Goal: Information Seeking & Learning: Learn about a topic

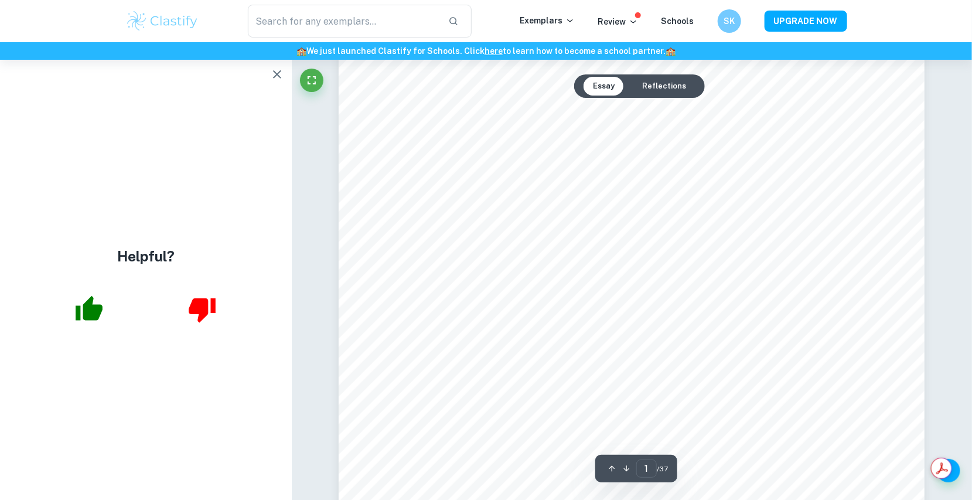
scroll to position [293, 0]
click at [271, 64] on button "button" at bounding box center [276, 74] width 23 height 23
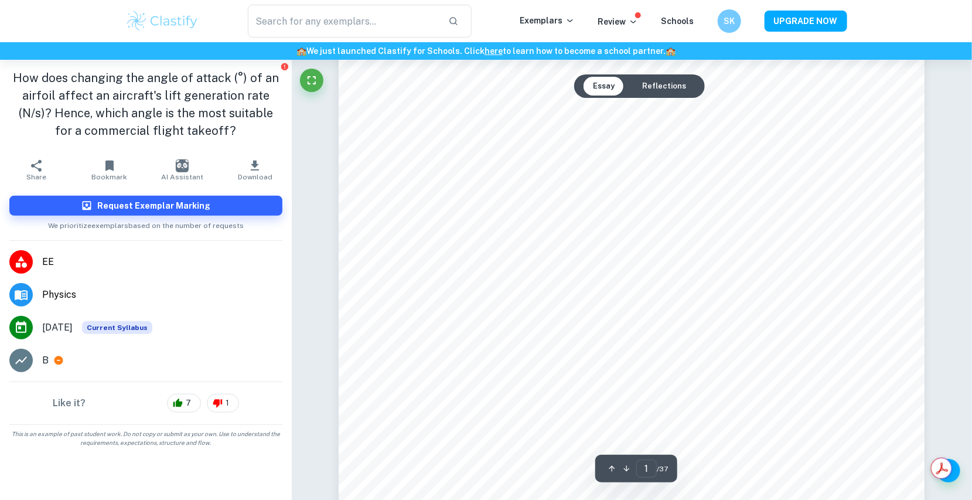
click at [323, 75] on div at bounding box center [311, 83] width 23 height 29
click at [319, 80] on icon "Fullscreen" at bounding box center [312, 80] width 14 height 14
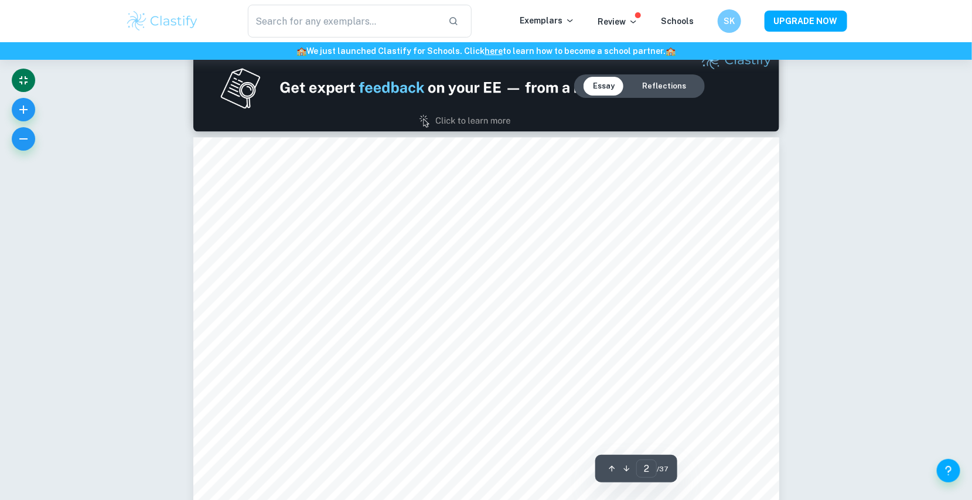
scroll to position [859, 0]
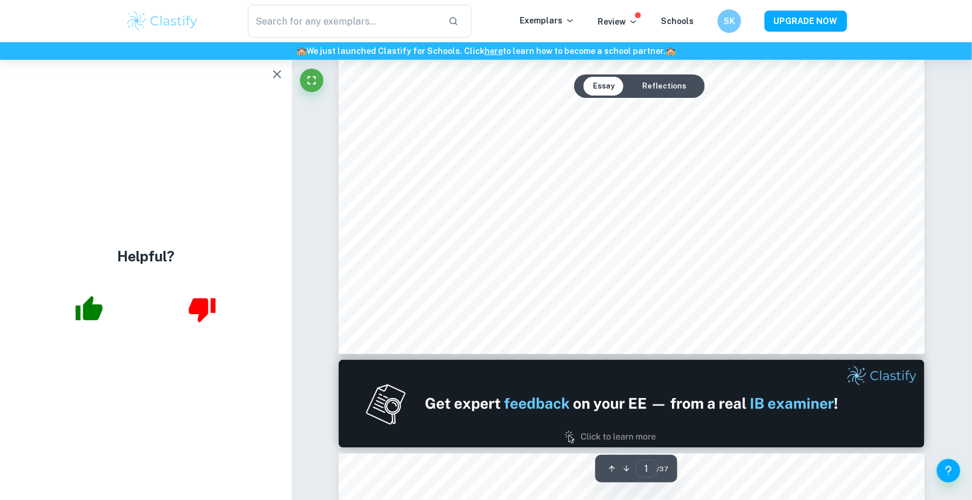
scroll to position [548, 0]
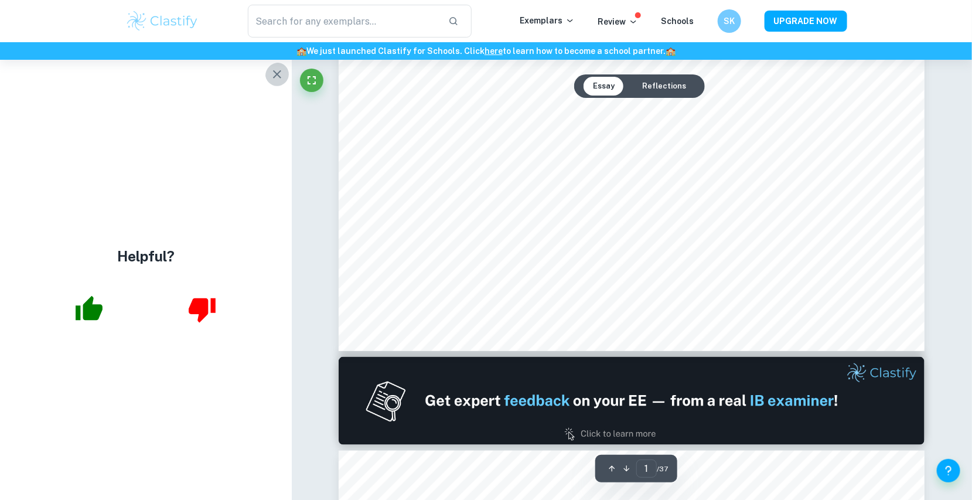
click at [284, 74] on button "button" at bounding box center [276, 74] width 23 height 23
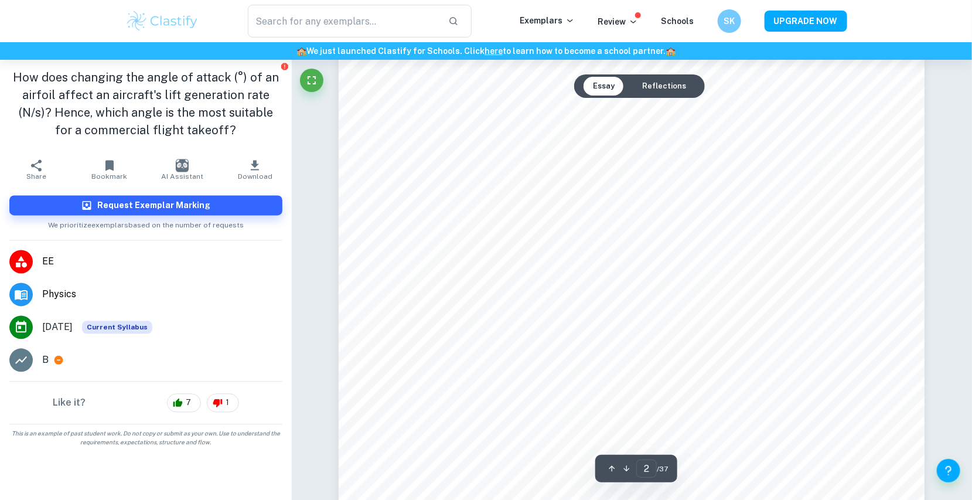
scroll to position [1083, 0]
click at [307, 77] on icon "Fullscreen" at bounding box center [311, 80] width 8 height 8
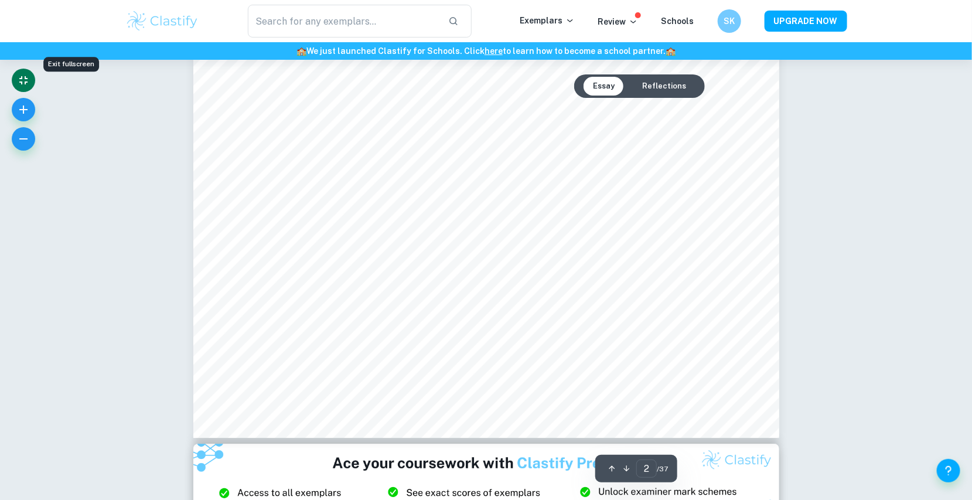
scroll to position [1390, 0]
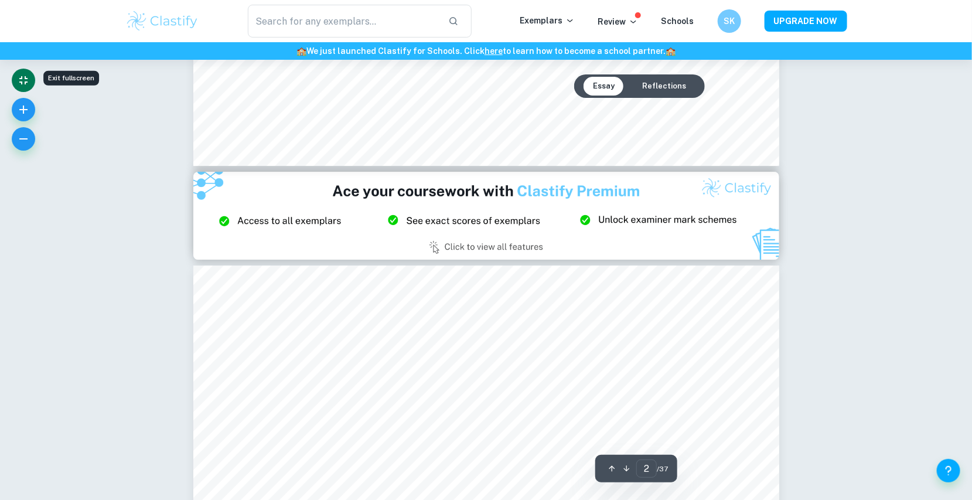
type input "3"
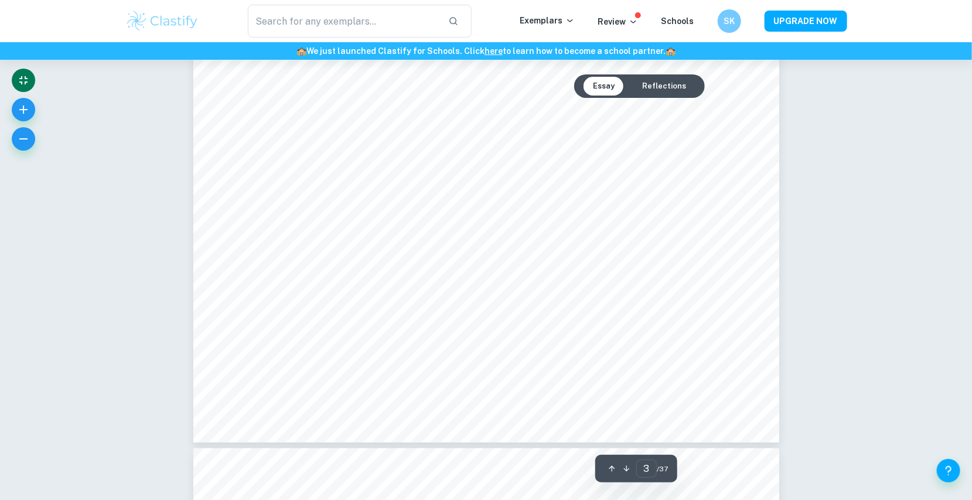
scroll to position [2313, 0]
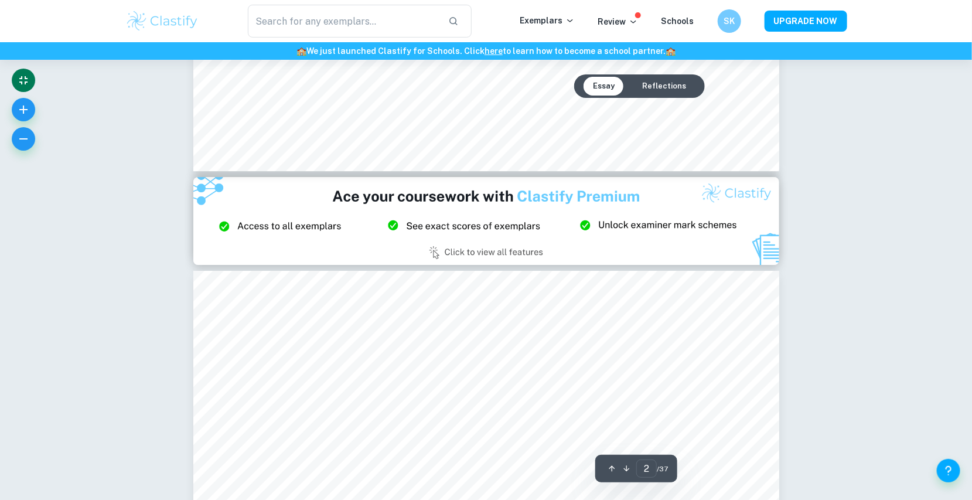
type input "3"
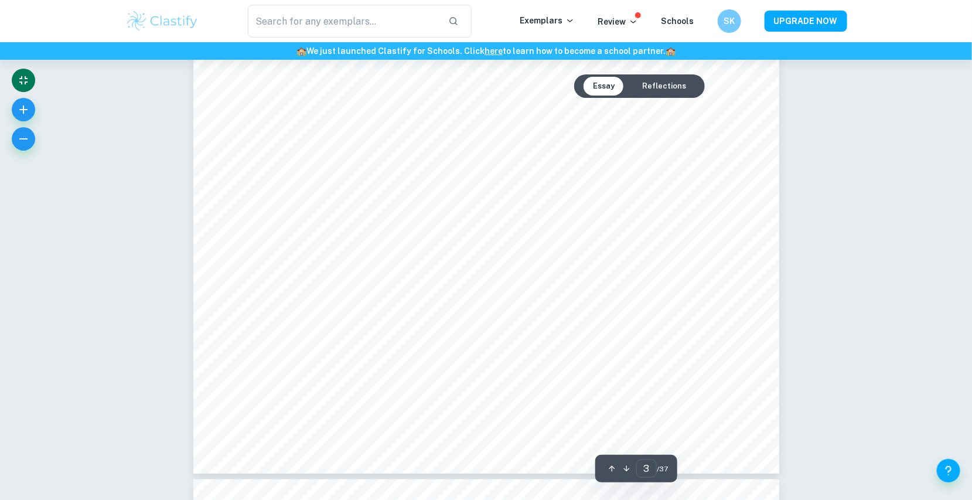
scroll to position [2278, 0]
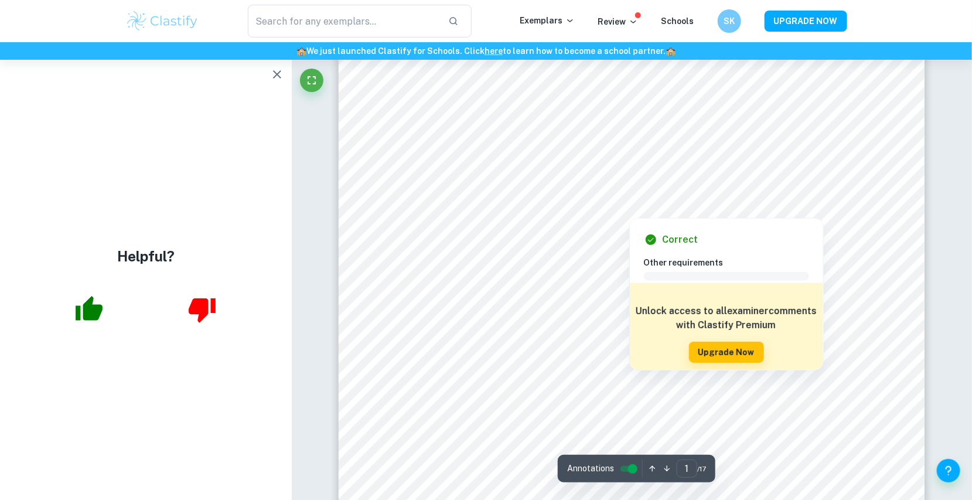
scroll to position [87, 0]
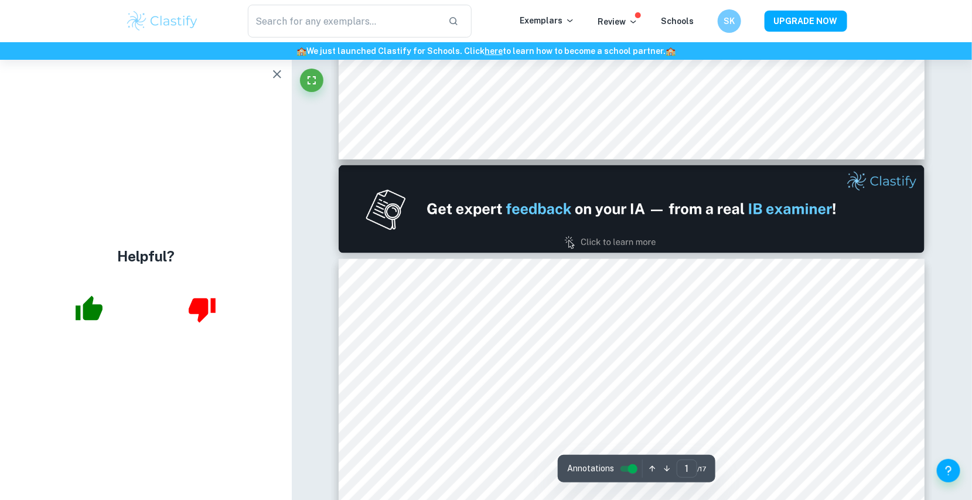
type input "2"
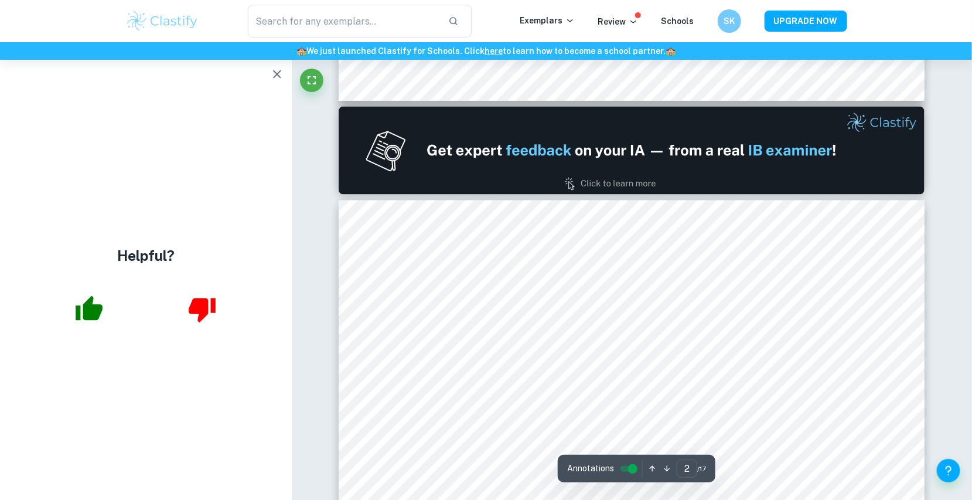
scroll to position [800, 0]
